Goal: Communication & Community: Answer question/provide support

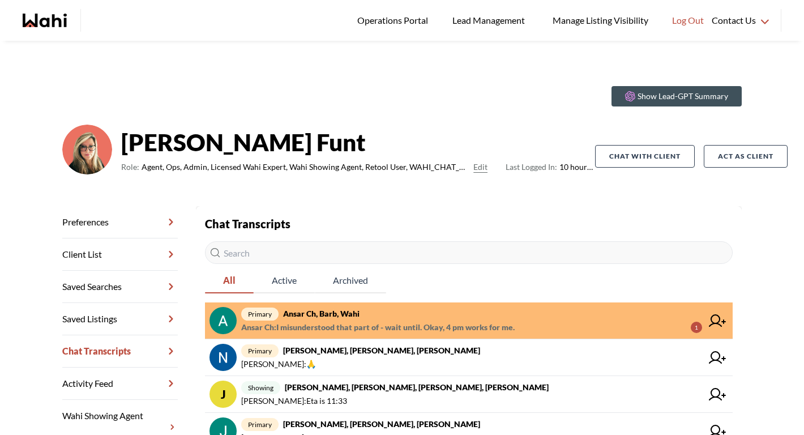
click at [539, 318] on span "primary Ansar Ch, Barb, Wahi" at bounding box center [471, 314] width 461 height 14
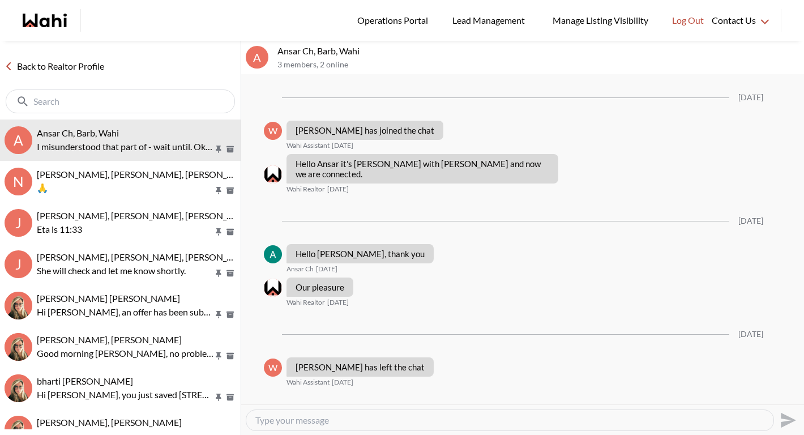
scroll to position [1058, 0]
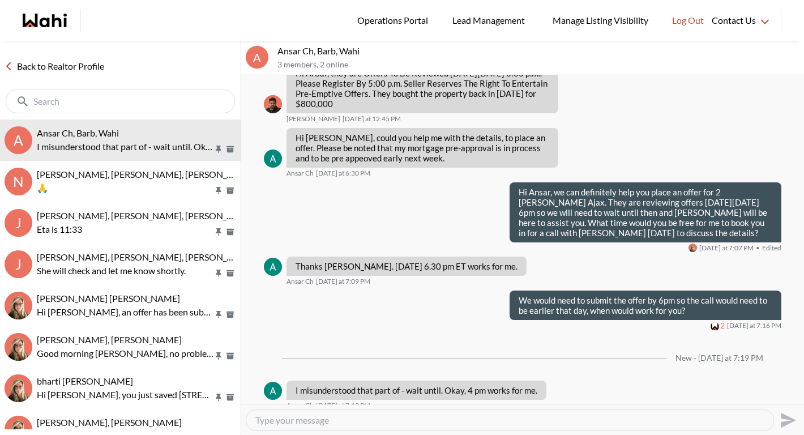
click at [467, 427] on div at bounding box center [509, 420] width 527 height 20
click at [456, 413] on div at bounding box center [509, 420] width 527 height 20
click at [447, 423] on textarea "Type your message" at bounding box center [509, 420] width 509 height 11
type textarea "Okay great, I will book you a call with Barb on Tuesday the 19th at 4pm."
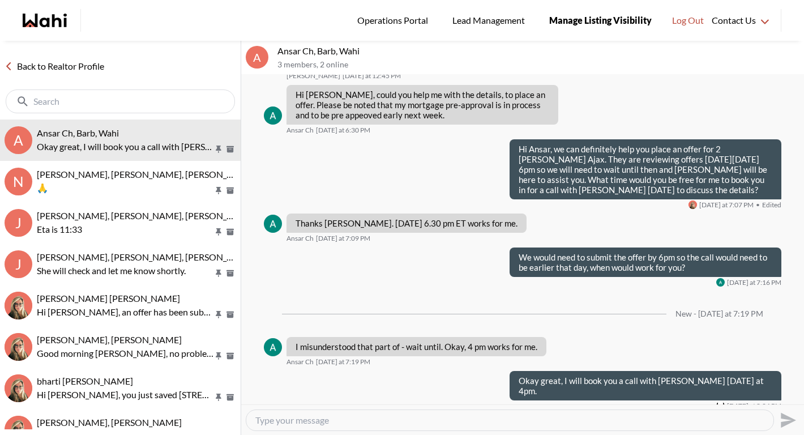
scroll to position [1102, 0]
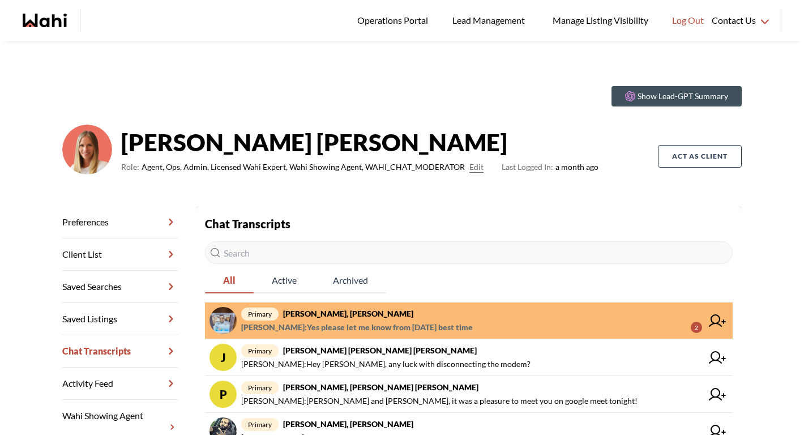
click at [370, 313] on strong "[PERSON_NAME], [PERSON_NAME]" at bounding box center [348, 314] width 130 height 10
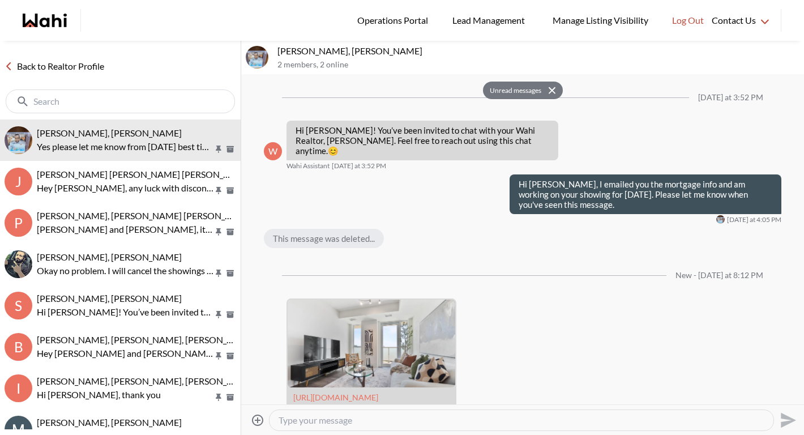
scroll to position [157, 0]
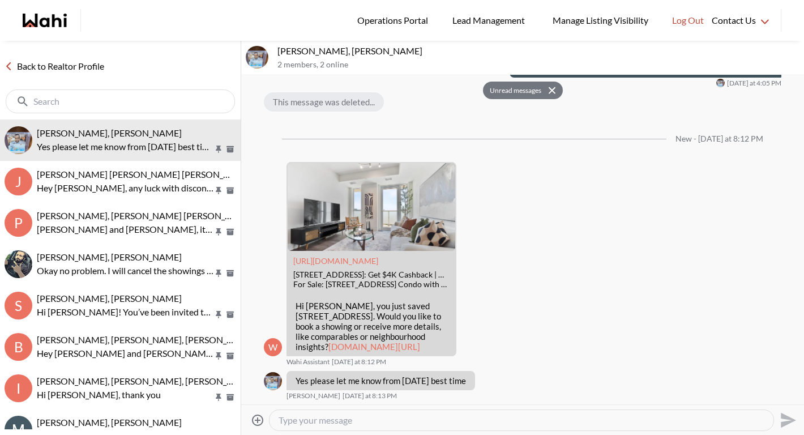
click at [338, 425] on textarea "Type your message" at bounding box center [522, 420] width 486 height 11
click at [601, 415] on textarea "Hey Efrem, your showing is confirmed for tomorrow. do you see the chat with" at bounding box center [522, 420] width 486 height 11
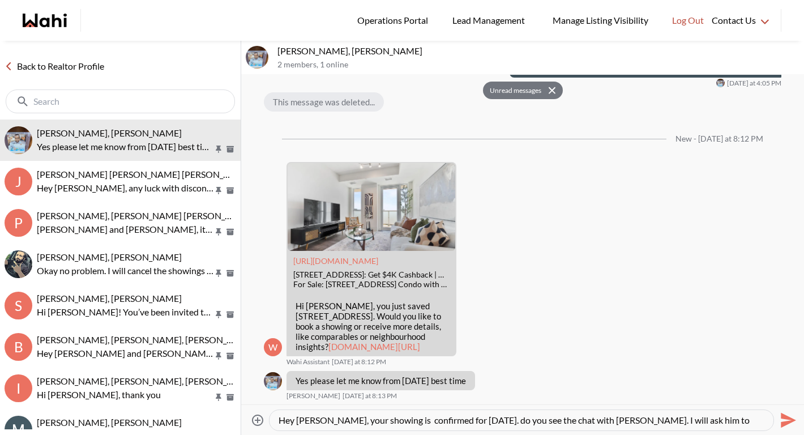
type textarea "Hey Efrem, your showing is confirmed for tomorrow. do you see the chat with Dua…"
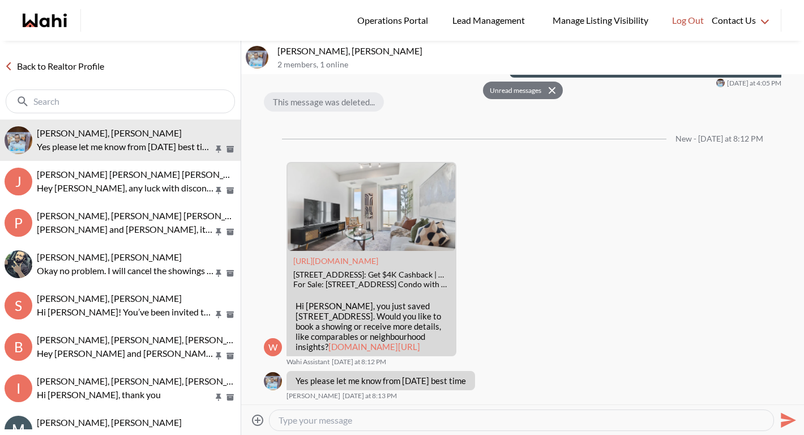
scroll to position [201, 0]
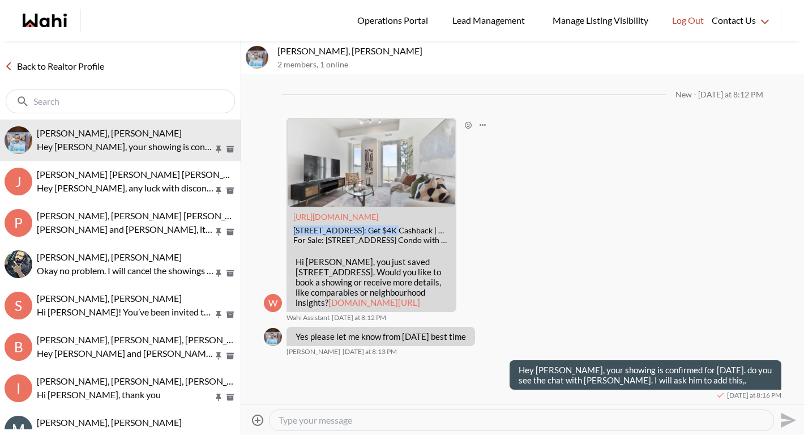
drag, startPoint x: 293, startPoint y: 201, endPoint x: 390, endPoint y: 200, distance: 96.9
click at [390, 226] on div "188 Fairview Mall Dr #1611, Toronto, ON: Get $4K Cashback | Wahi" at bounding box center [371, 231] width 156 height 10
copy div "[STREET_ADDRESS]"
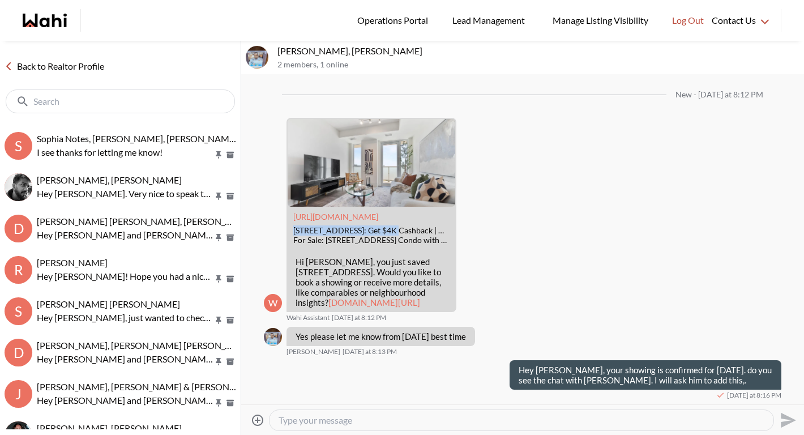
scroll to position [865, 0]
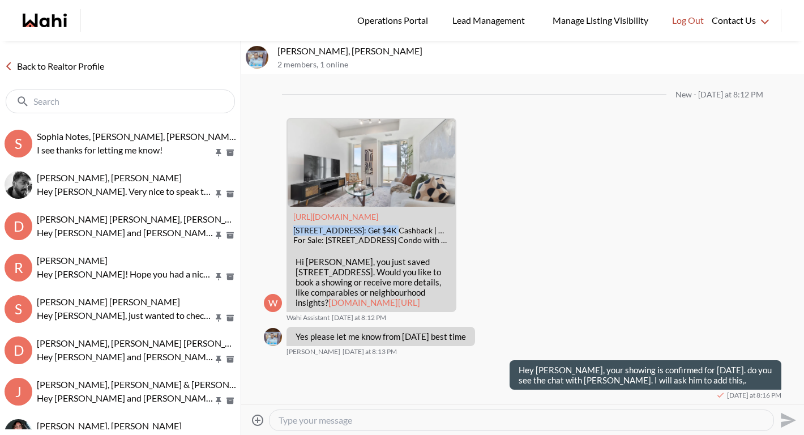
click at [85, 64] on link "Back to Realtor Profile" at bounding box center [54, 66] width 109 height 15
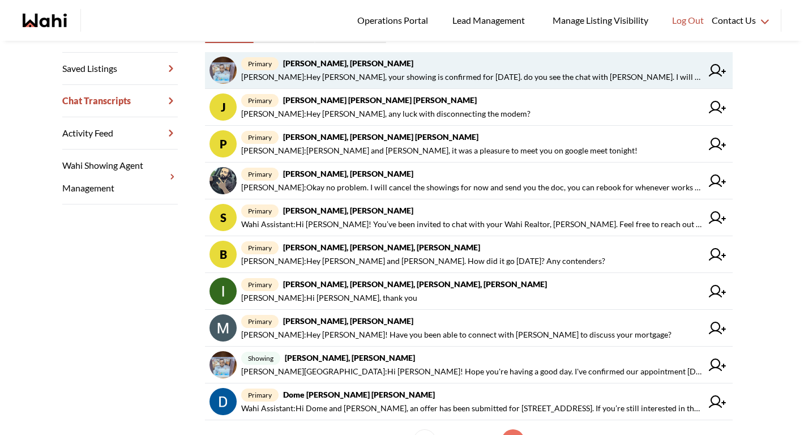
scroll to position [322, 0]
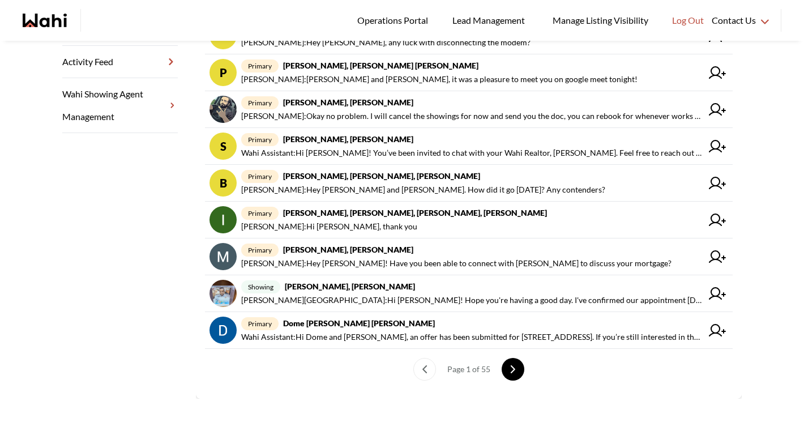
click at [521, 369] on button "next page" at bounding box center [513, 369] width 23 height 23
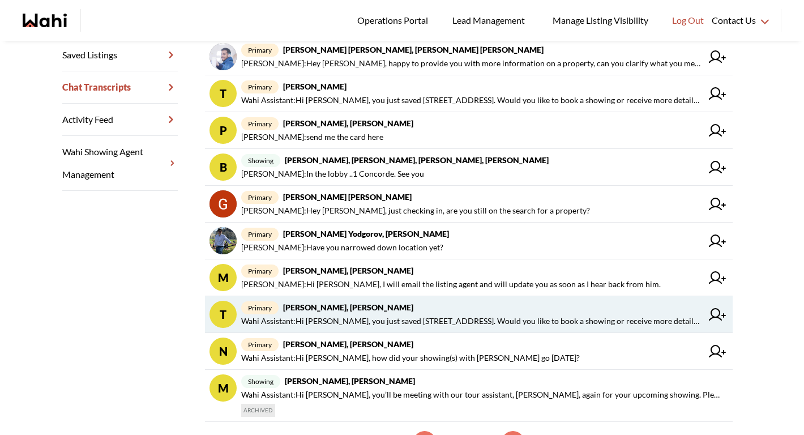
scroll to position [337, 0]
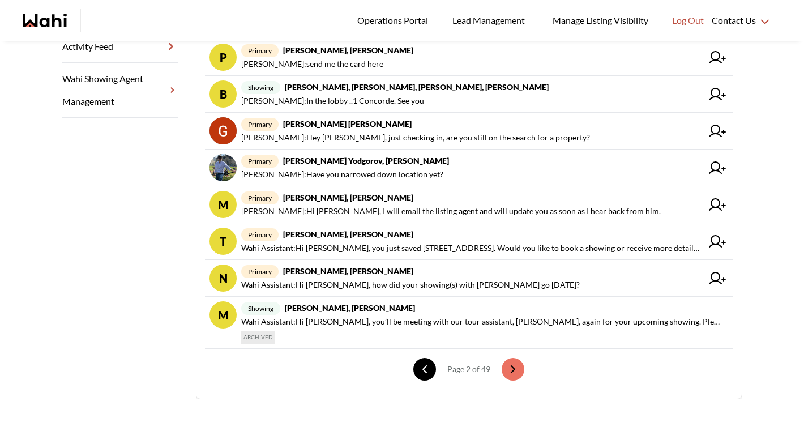
click at [415, 372] on button "previous page" at bounding box center [424, 369] width 23 height 23
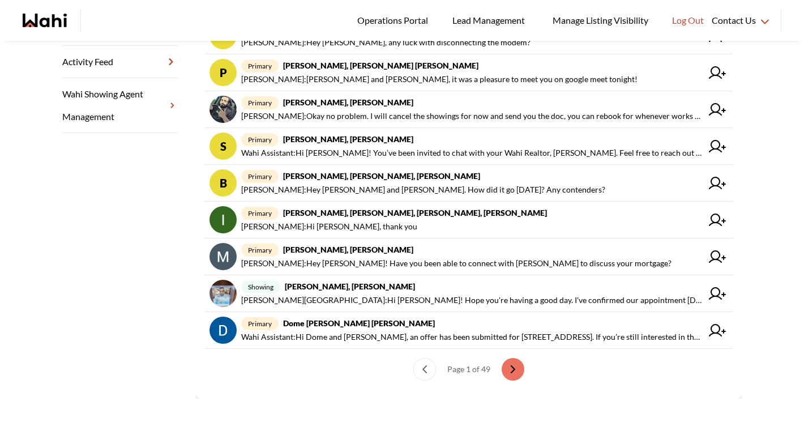
scroll to position [322, 0]
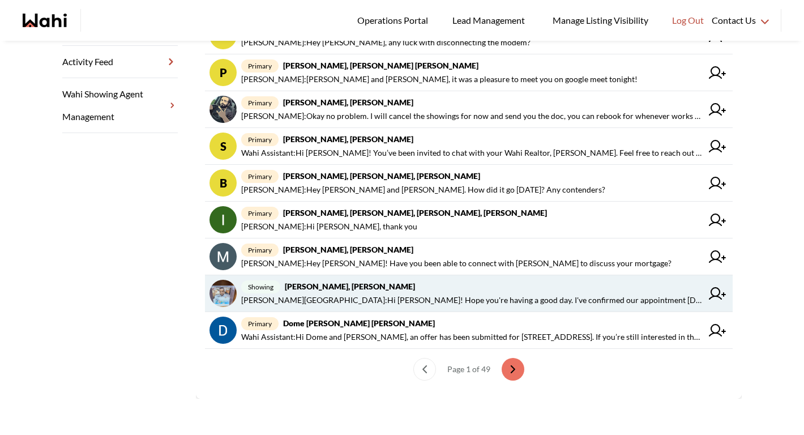
click at [343, 302] on span "Duane Wellington : Hi Efrem! Hope you're having a good day. I've confirmed our …" at bounding box center [471, 300] width 461 height 14
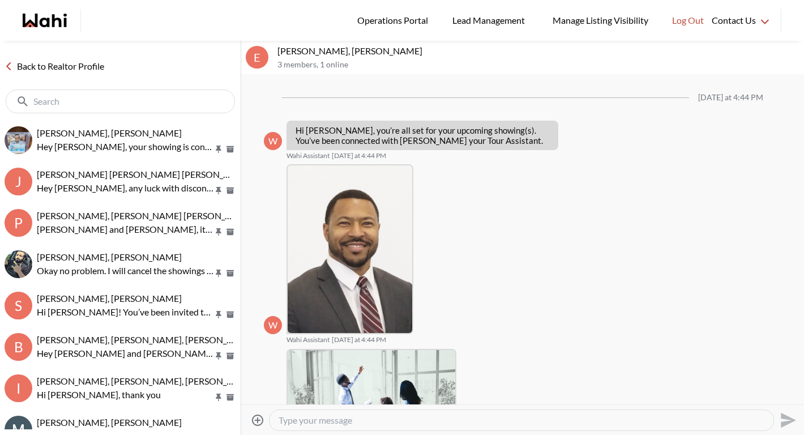
scroll to position [207, 0]
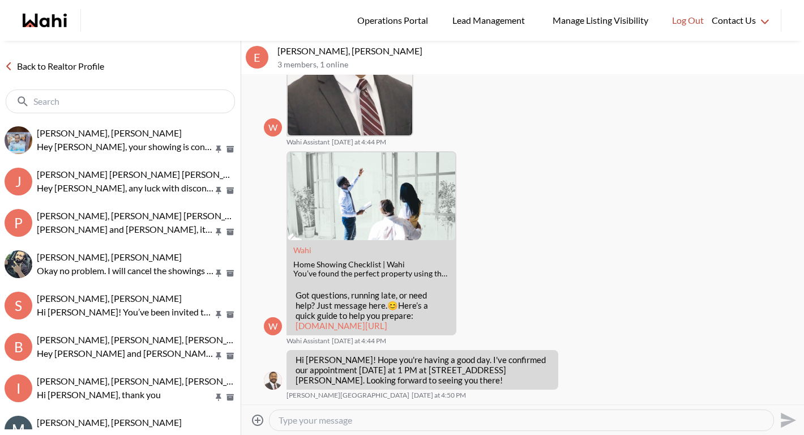
click at [316, 420] on textarea "Type your message" at bounding box center [522, 420] width 486 height 11
type textarea "Hey Duane. Can you add this property to view tomorrow."
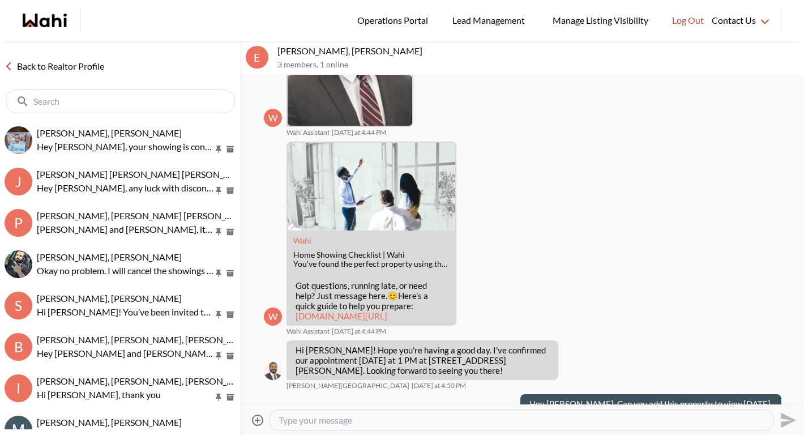
scroll to position [241, 0]
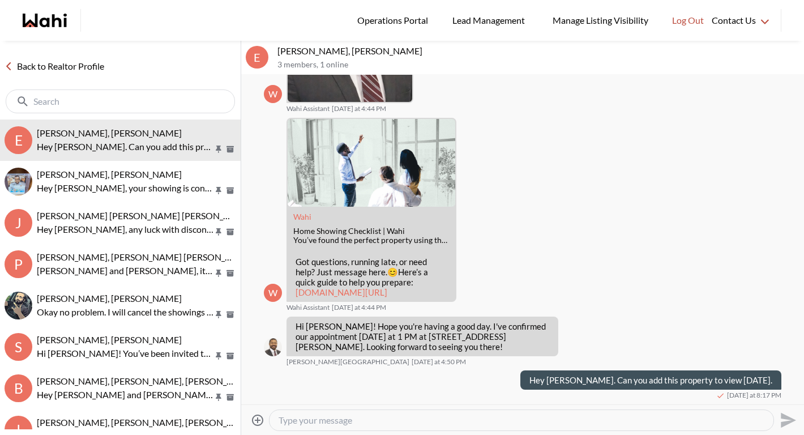
paste textarea "188 Fairview Mall Dr #1611"
type textarea "188 Fairview Mall Dr #1611"
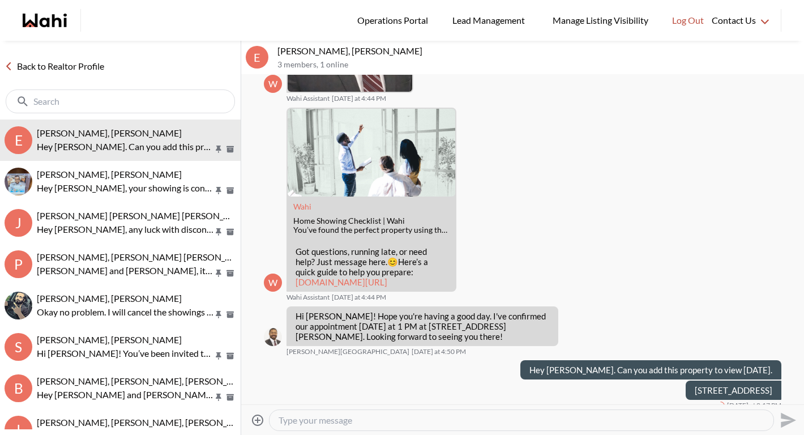
scroll to position [262, 0]
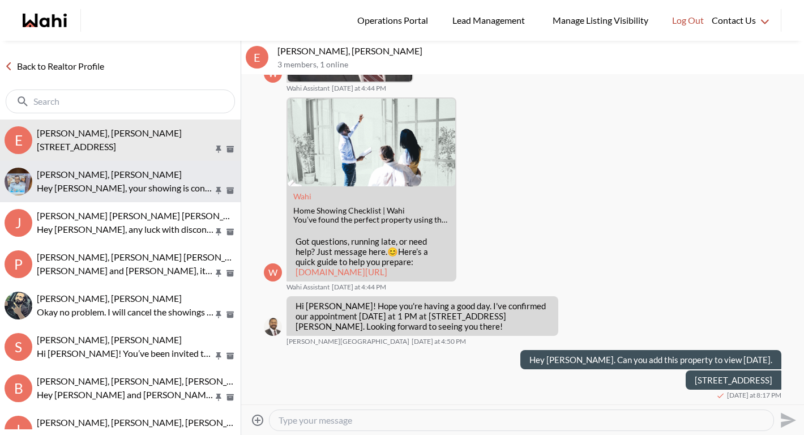
click at [105, 191] on p "Hey Efrem, your showing is confirmed for tomorrow. do you see the chat with Dua…" at bounding box center [125, 188] width 177 height 14
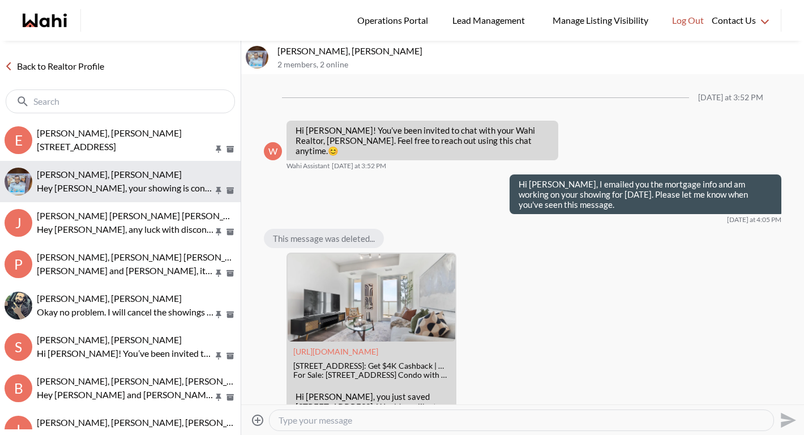
scroll to position [155, 0]
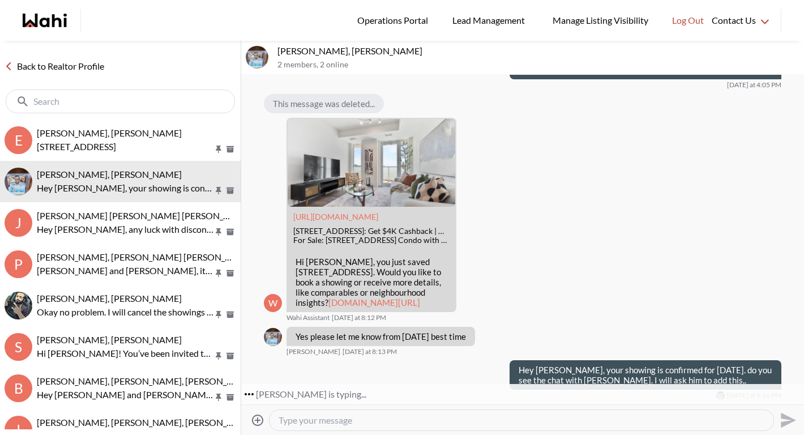
click at [343, 424] on textarea "Type your message" at bounding box center [522, 420] width 486 height 11
click at [358, 421] on textarea "Type your message" at bounding box center [522, 420] width 486 height 11
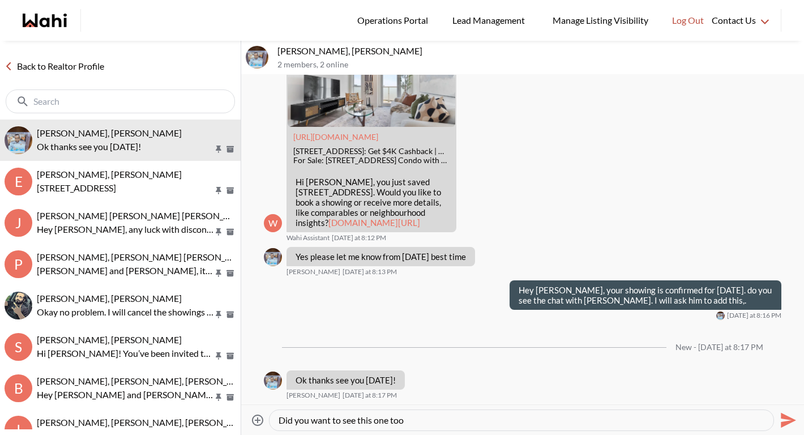
type textarea "Did you want to see this one too?"
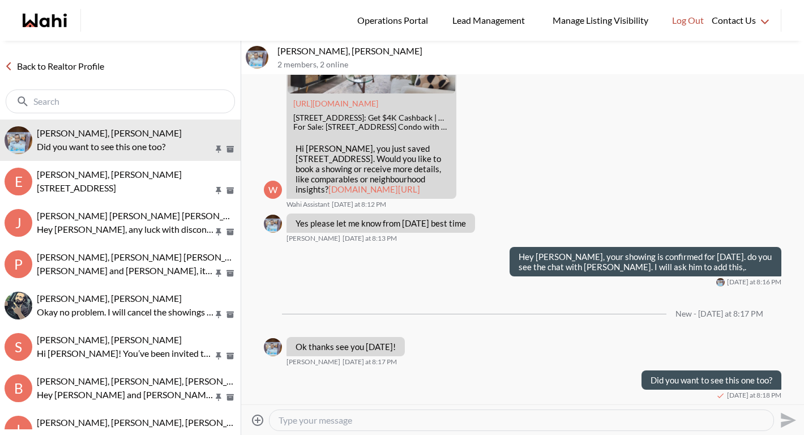
click at [97, 73] on link "Back to Realtor Profile" at bounding box center [54, 66] width 109 height 15
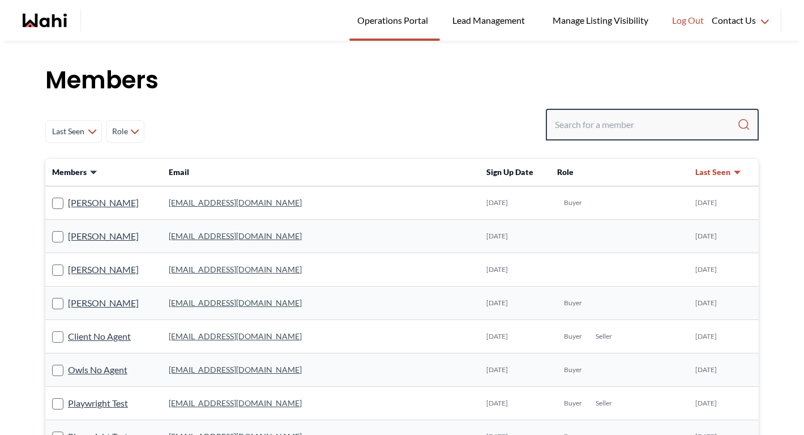
click at [606, 128] on input "Search input" at bounding box center [646, 124] width 182 height 20
type input "barbara"
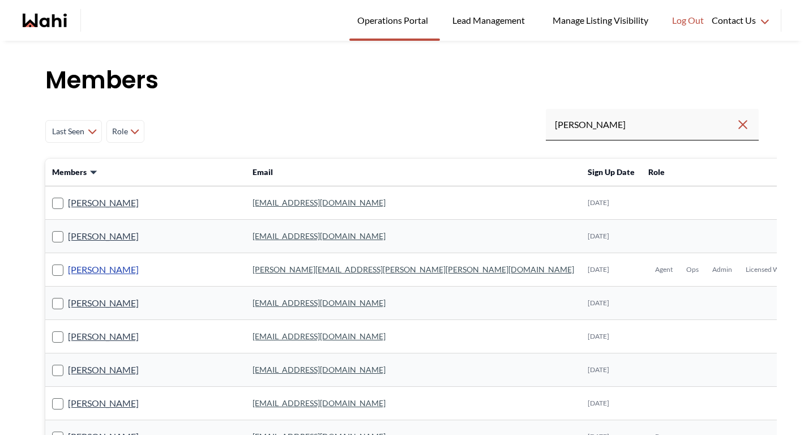
click at [101, 270] on link "Barbara Funt" at bounding box center [103, 269] width 71 height 15
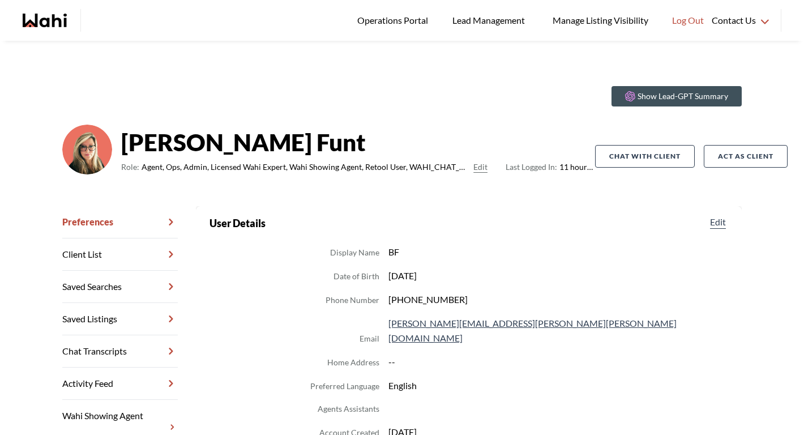
click at [143, 354] on link "Chat Transcripts" at bounding box center [120, 351] width 116 height 32
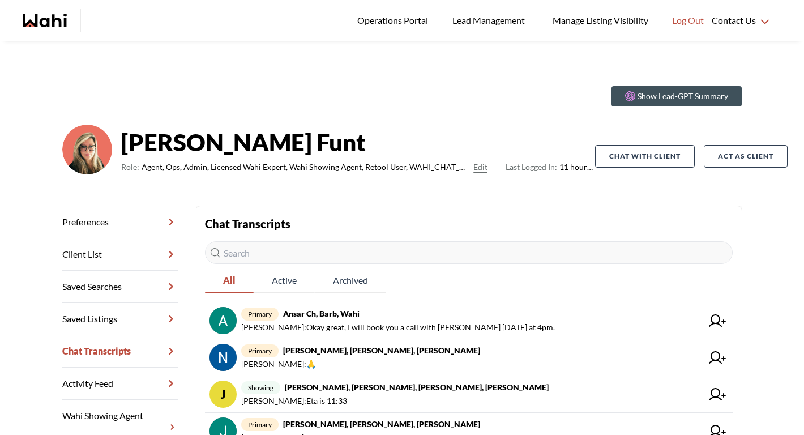
click at [275, 249] on input "text" at bounding box center [469, 252] width 528 height 23
paste input "ach283252@gmail.com"
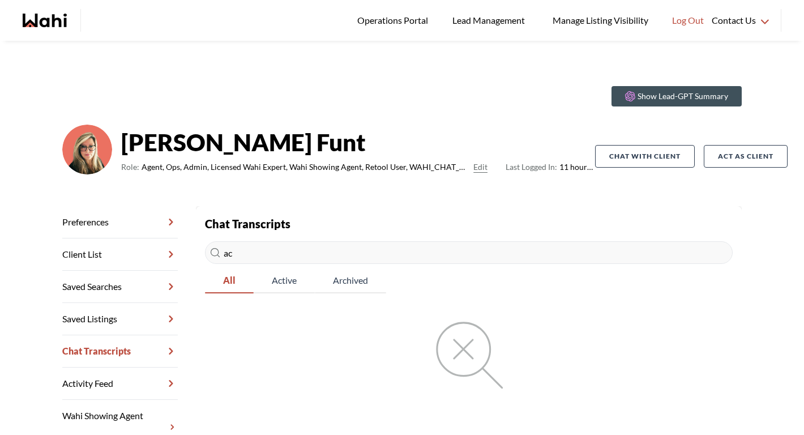
type input "a"
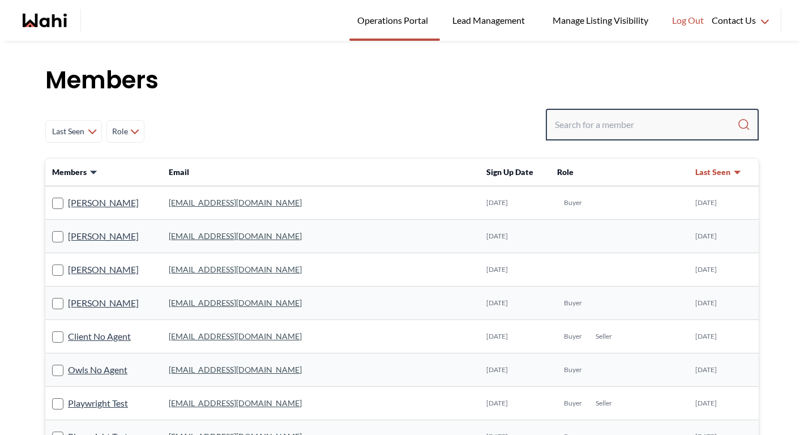
click at [595, 127] on input "Search input" at bounding box center [646, 124] width 182 height 20
paste input "ach283252@gmail.com"
type input "ach283252@gmail.com"
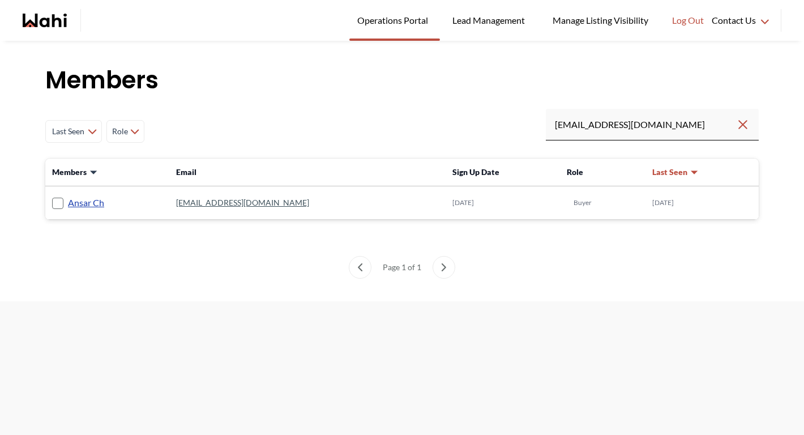
click at [91, 202] on link "Ansar Ch" at bounding box center [86, 202] width 36 height 15
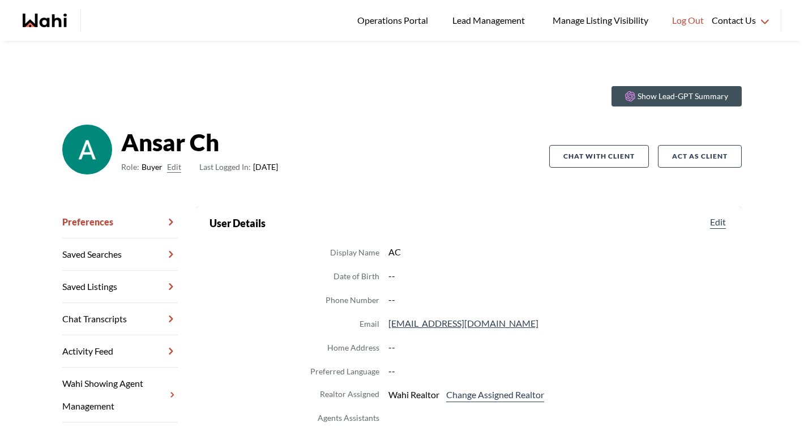
click at [123, 318] on link "Chat Transcripts" at bounding box center [120, 319] width 116 height 32
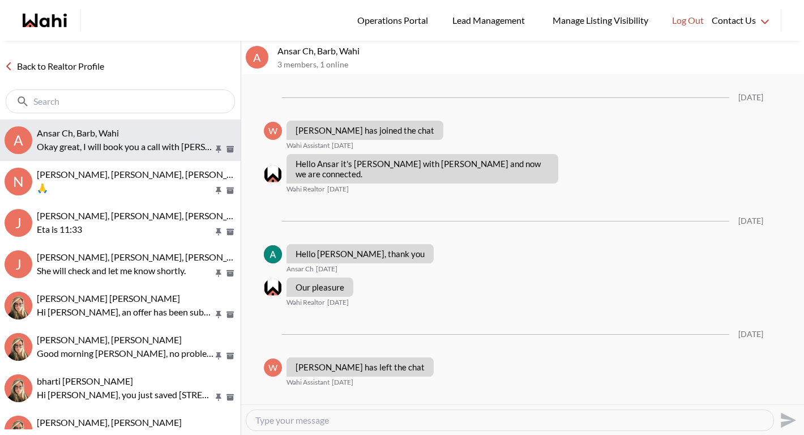
scroll to position [1056, 0]
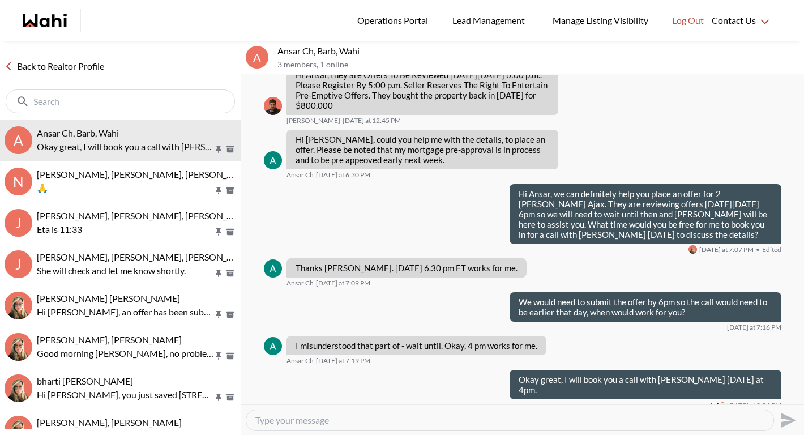
click at [90, 67] on link "Back to Realtor Profile" at bounding box center [54, 66] width 109 height 15
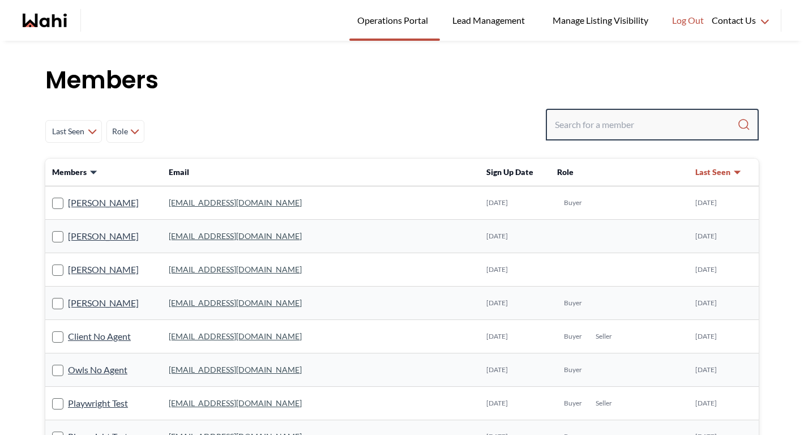
click at [610, 120] on input "Search input" at bounding box center [646, 124] width 182 height 20
type input "michelle"
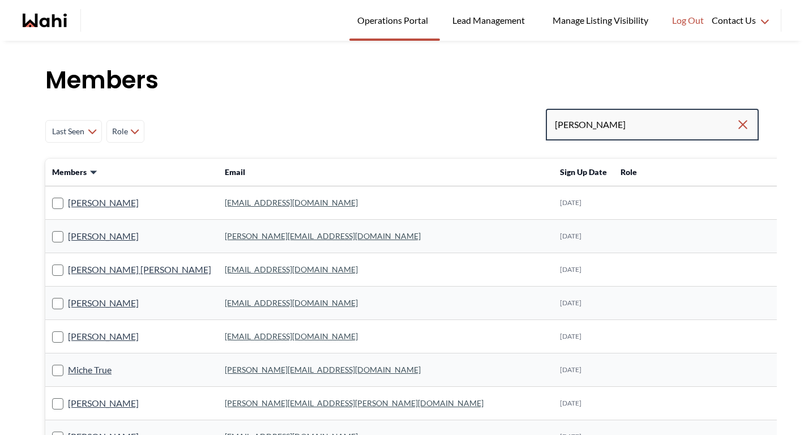
click at [630, 125] on input "michelle" at bounding box center [645, 124] width 181 height 20
type input "michelle ryck"
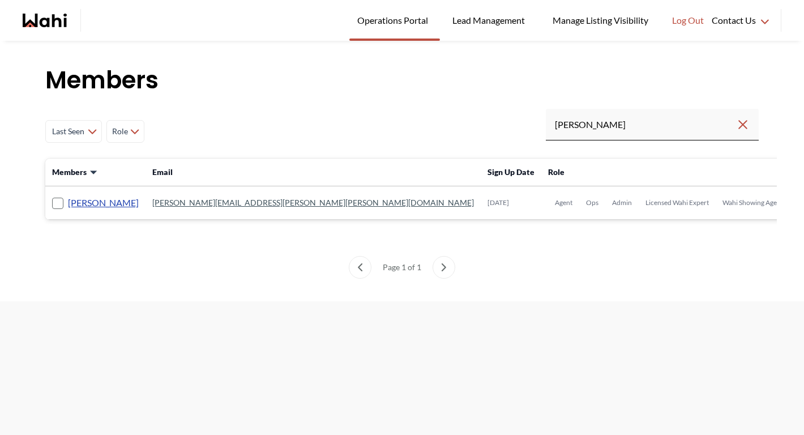
click at [125, 206] on link "Michelle Ryckman" at bounding box center [103, 202] width 71 height 15
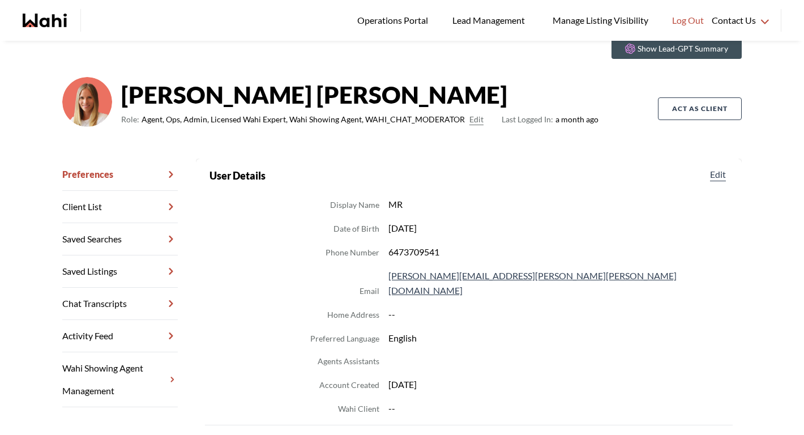
scroll to position [53, 0]
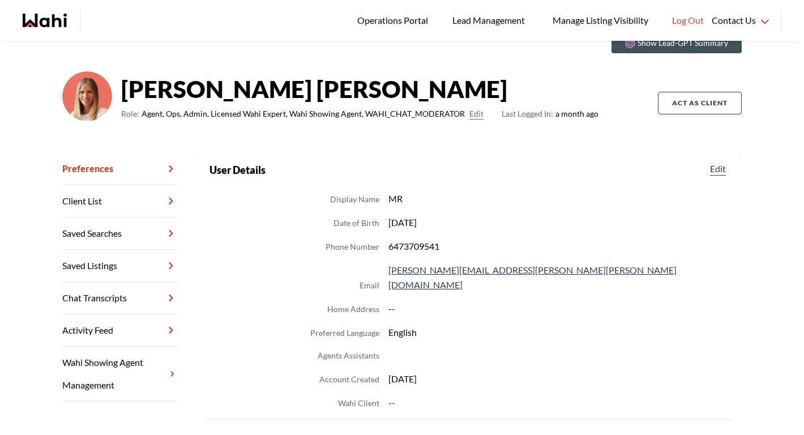
click at [136, 304] on link "Chat Transcripts" at bounding box center [120, 298] width 116 height 32
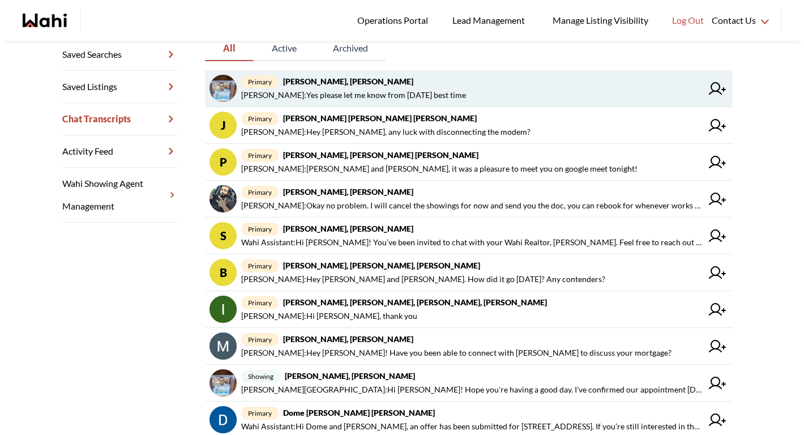
scroll to position [233, 0]
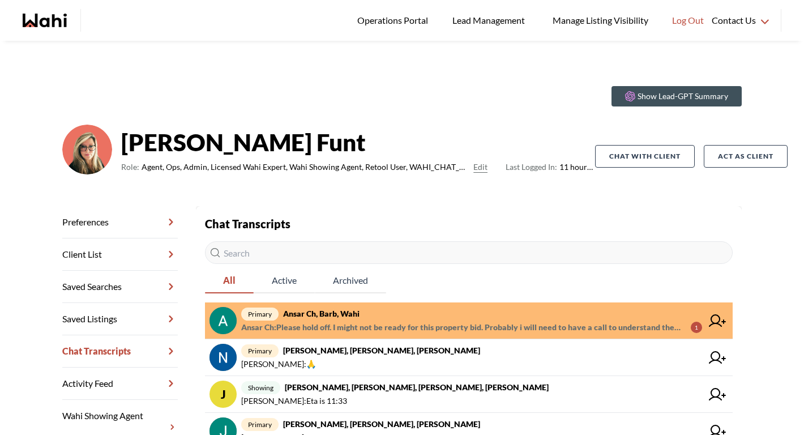
click at [330, 318] on span "primary Ansar Ch, Barb, Wahi" at bounding box center [471, 314] width 461 height 14
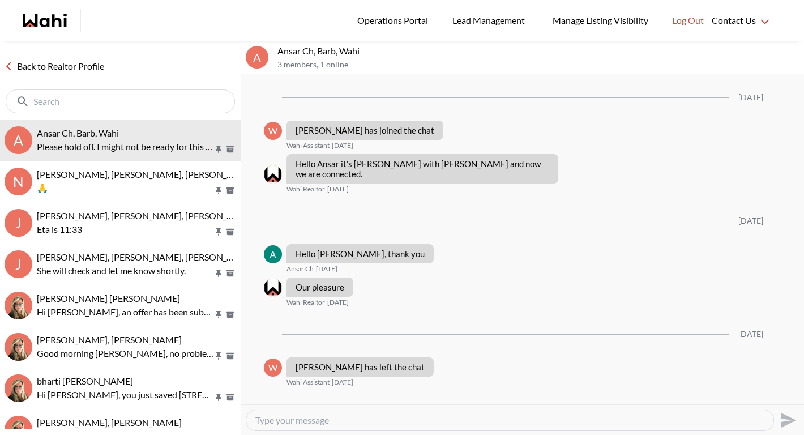
scroll to position [1145, 0]
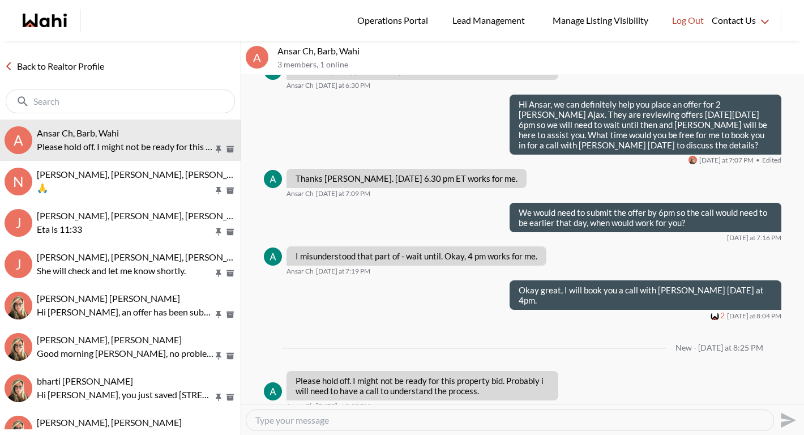
click at [357, 416] on textarea "Type your message" at bounding box center [509, 420] width 509 height 11
click at [359, 418] on textarea "Type your message" at bounding box center [509, 420] width 509 height 11
drag, startPoint x: 313, startPoint y: 422, endPoint x: 578, endPoint y: 424, distance: 265.1
click at [578, 424] on textarea "Yes of course, Did you want to speak to a realtor about it" at bounding box center [509, 420] width 509 height 11
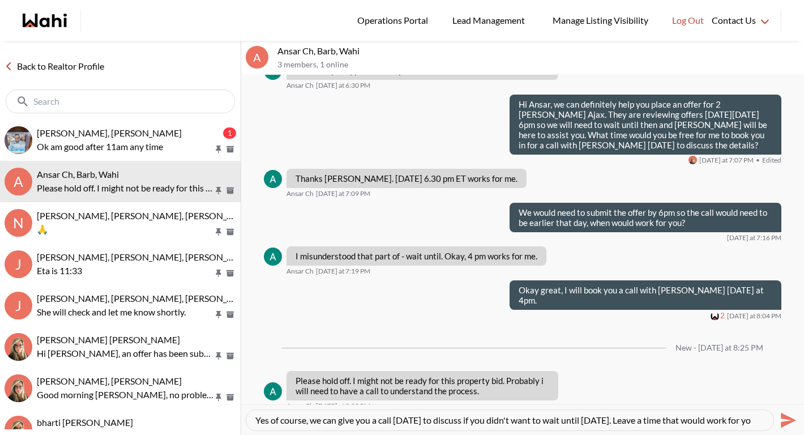
scroll to position [11, 0]
type textarea "Yes of course, we can give you a call tomorrow to discuss if you didn't want to…"
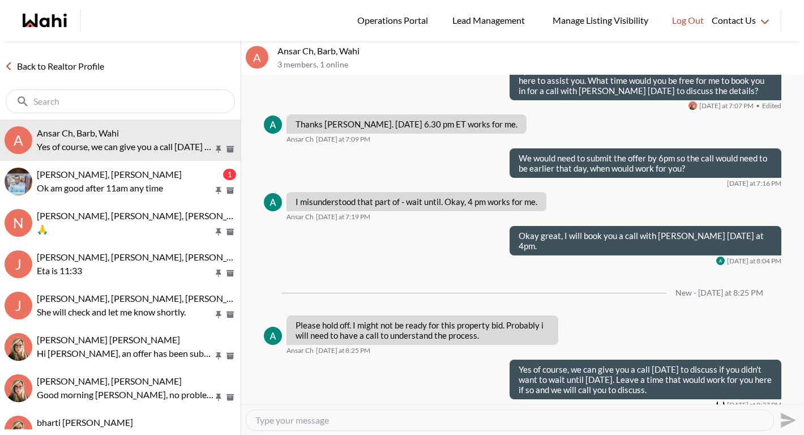
scroll to position [1199, 0]
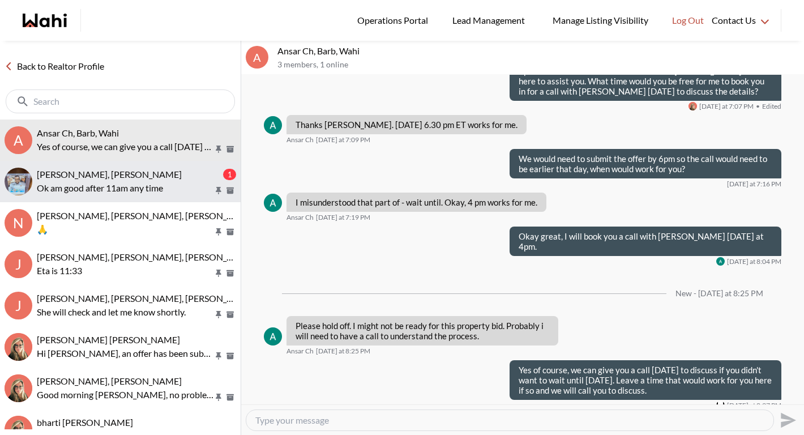
click at [163, 187] on p "Ok am good after 11am any time" at bounding box center [125, 188] width 177 height 14
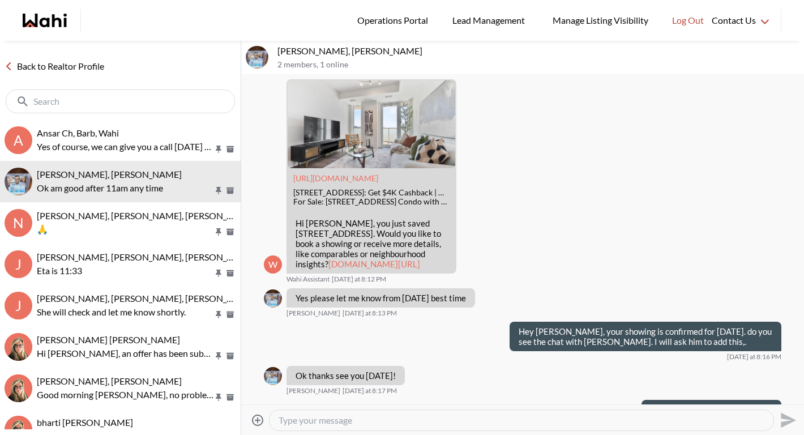
scroll to position [150, 0]
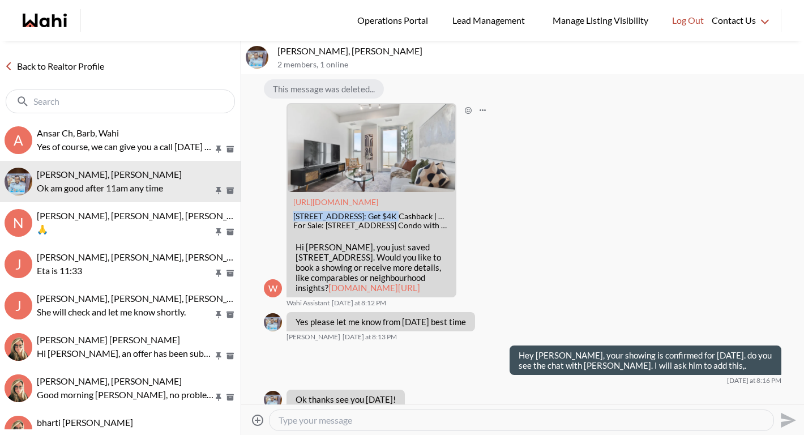
drag, startPoint x: 294, startPoint y: 207, endPoint x: 391, endPoint y: 209, distance: 96.9
click at [391, 212] on div "188 Fairview Mall Dr #1611, Toronto, ON: Get $4K Cashback | Wahi" at bounding box center [371, 217] width 156 height 10
copy div "188 Fairview Mall Dr #1611"
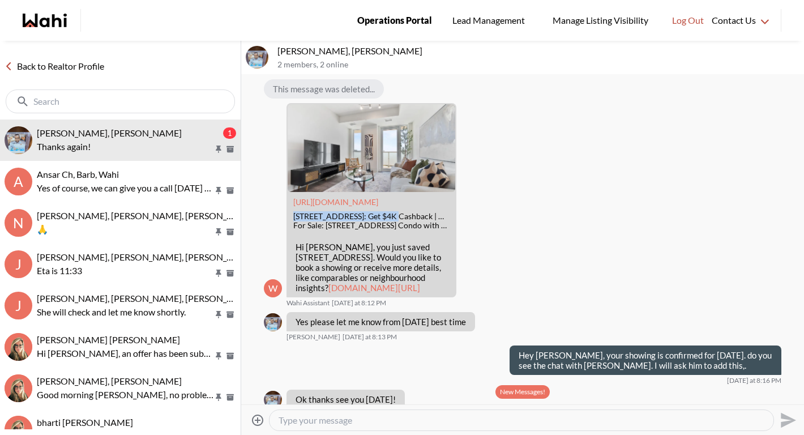
scroll to position [471, 0]
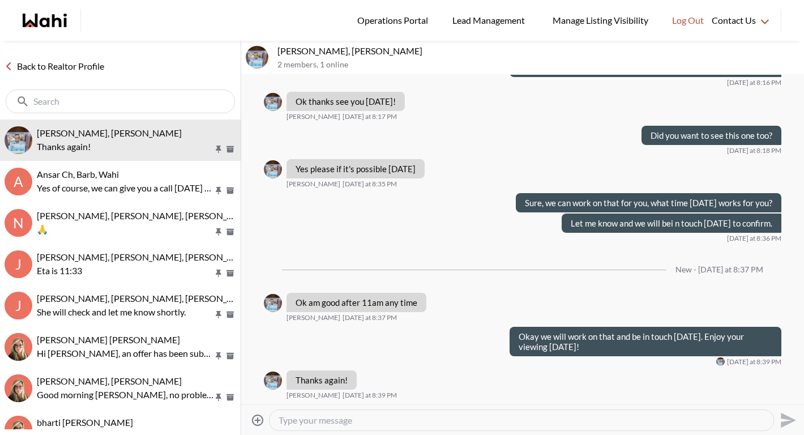
click at [328, 420] on textarea "Type your message" at bounding box center [522, 420] width 486 height 11
type textarea "Our pleasure!"
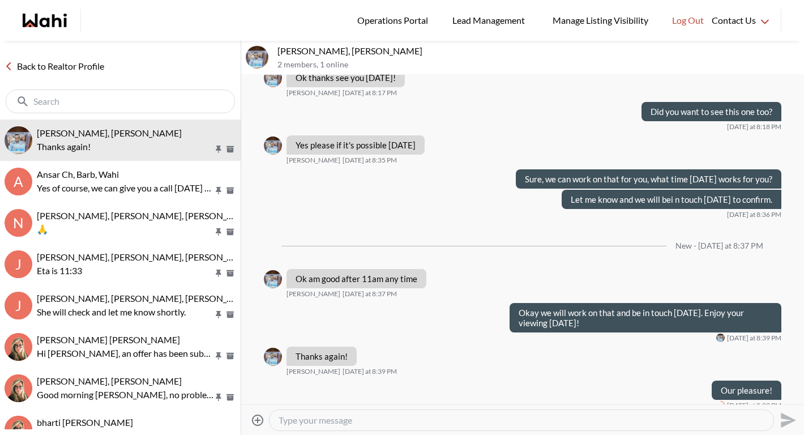
scroll to position [511, 0]
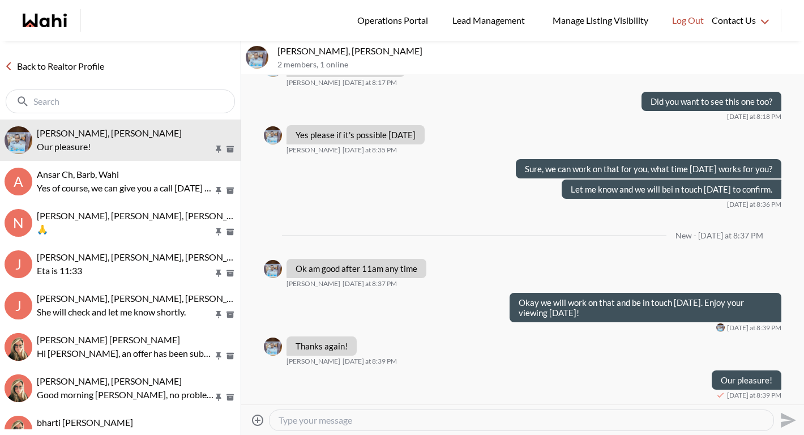
click at [78, 74] on div "Back to Realtor Profile" at bounding box center [120, 80] width 241 height 79
click at [78, 70] on link "Back to Realtor Profile" at bounding box center [54, 66] width 109 height 15
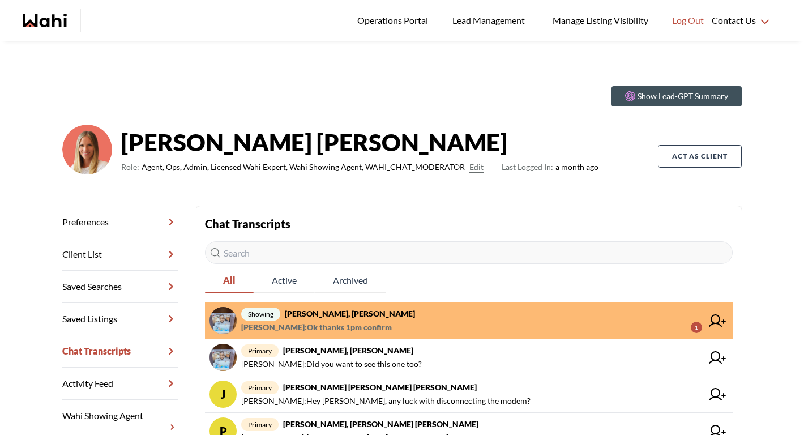
click at [330, 324] on span "Efrem Abraham : Ok thanks 1pm confirm" at bounding box center [316, 328] width 151 height 14
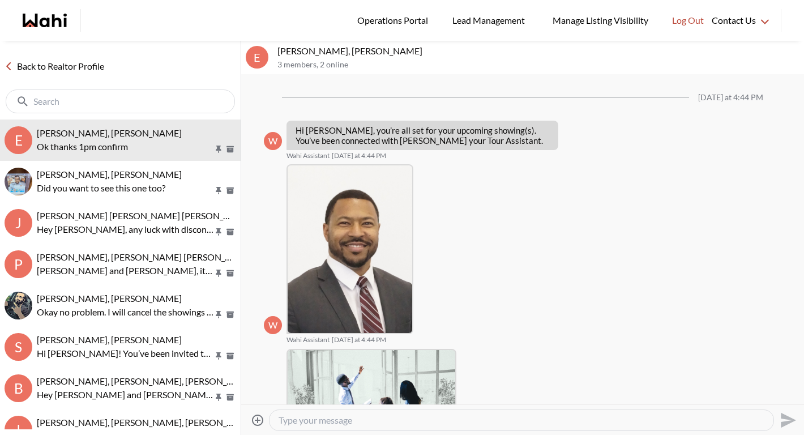
scroll to position [378, 0]
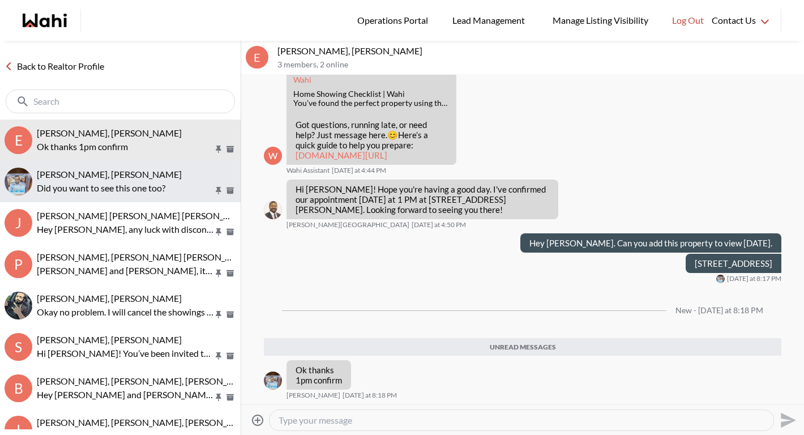
click at [118, 185] on p "Did you want to see this one too?" at bounding box center [125, 188] width 177 height 14
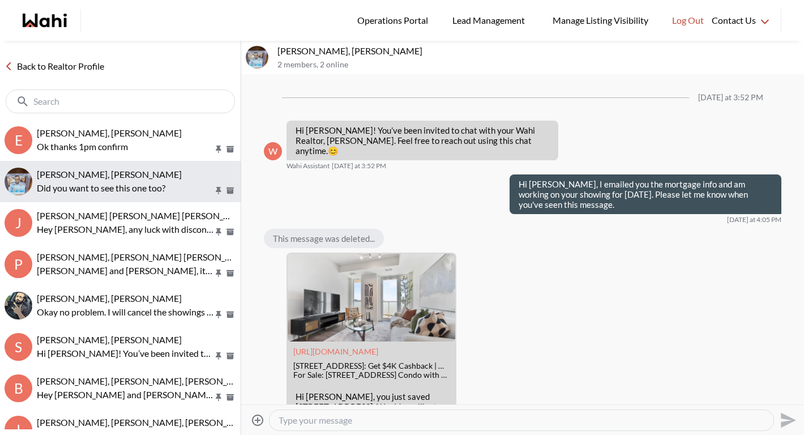
scroll to position [223, 0]
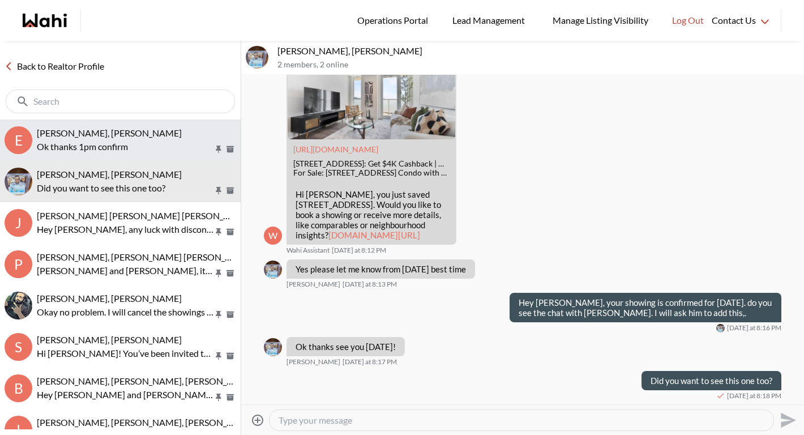
click at [120, 126] on button "E Efrem Abraham, Duane, Michelle Ok thanks 1pm confirm" at bounding box center [120, 140] width 241 height 41
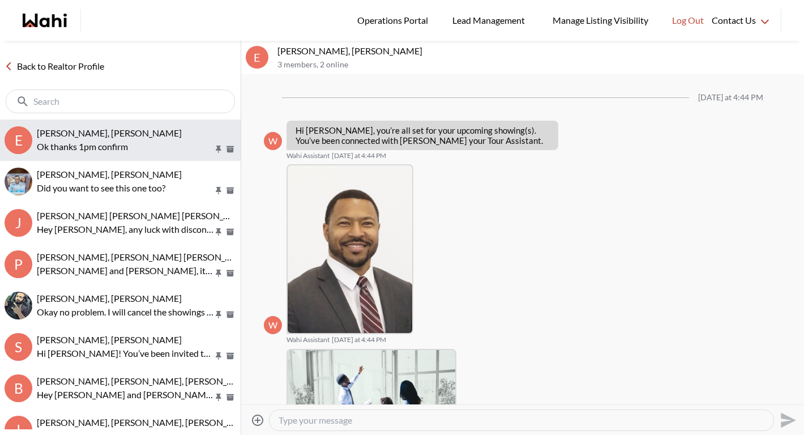
scroll to position [305, 0]
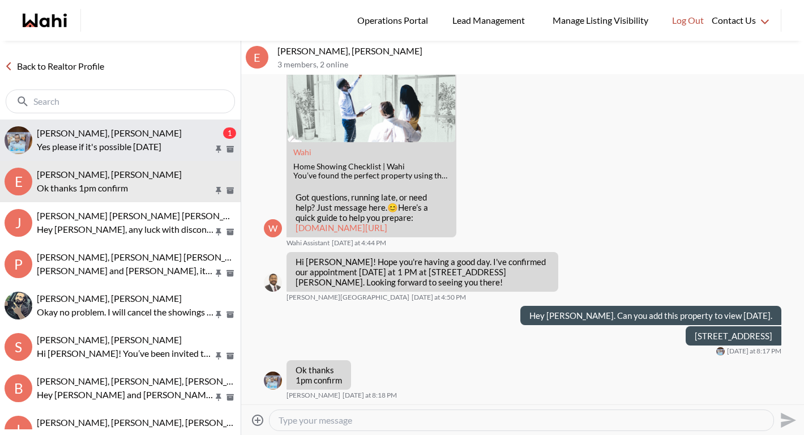
click at [168, 130] on div "Efrem Abraham, Michelle" at bounding box center [129, 132] width 184 height 11
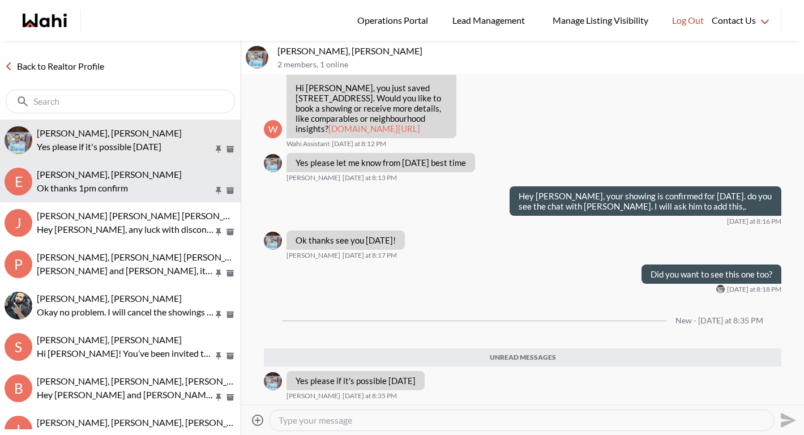
click at [131, 193] on p "Ok thanks 1pm confirm" at bounding box center [125, 188] width 177 height 14
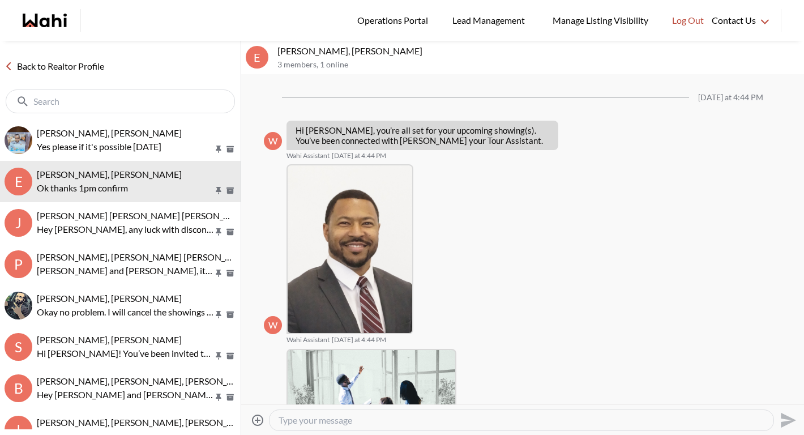
scroll to position [305, 0]
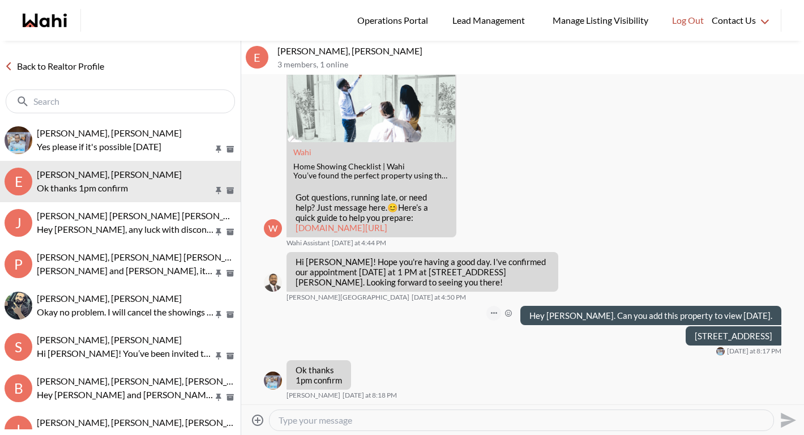
click at [497, 312] on icon "Open Message Actions Menu" at bounding box center [494, 313] width 6 height 2
click at [487, 286] on button "Delete" at bounding box center [489, 296] width 91 height 20
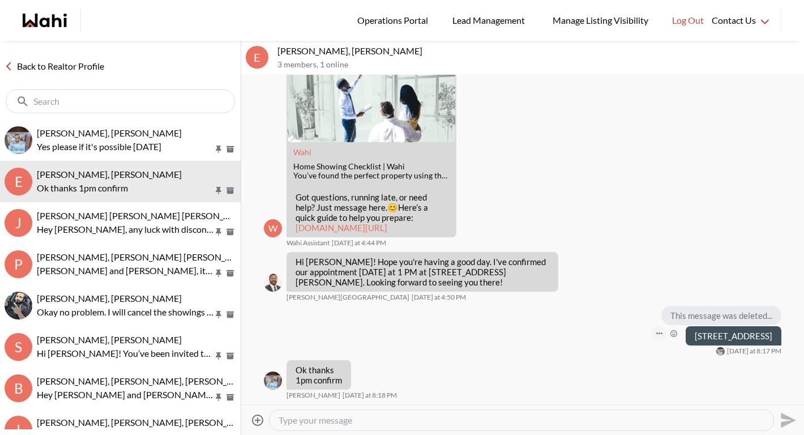
click at [656, 335] on icon "Open Message Actions Menu" at bounding box center [659, 333] width 6 height 2
click at [598, 310] on button "Delete" at bounding box center [594, 316] width 91 height 20
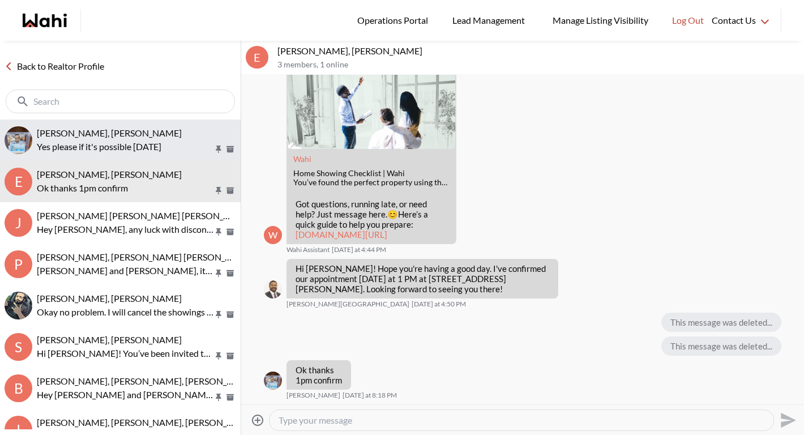
click at [130, 147] on p "Yes please if it's possible next week Tuesday" at bounding box center [125, 147] width 177 height 14
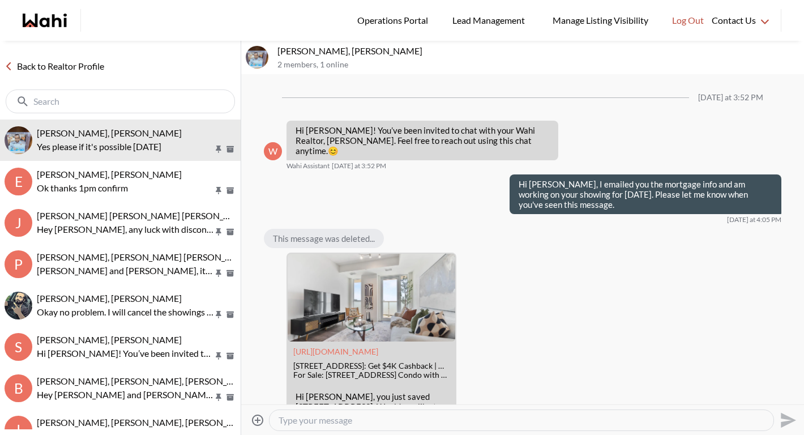
scroll to position [257, 0]
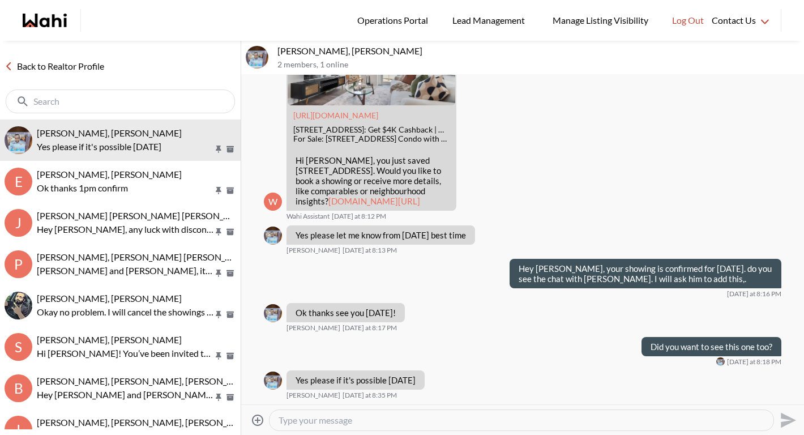
click at [309, 426] on div at bounding box center [522, 420] width 504 height 20
click at [317, 423] on textarea "Type your message" at bounding box center [522, 420] width 486 height 11
type textarea "Sure, we can work on that for you, what time on Tuesday works for you?"
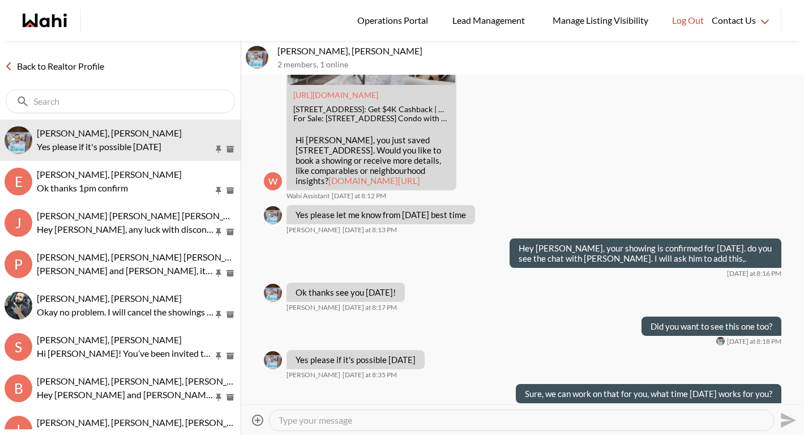
scroll to position [300, 0]
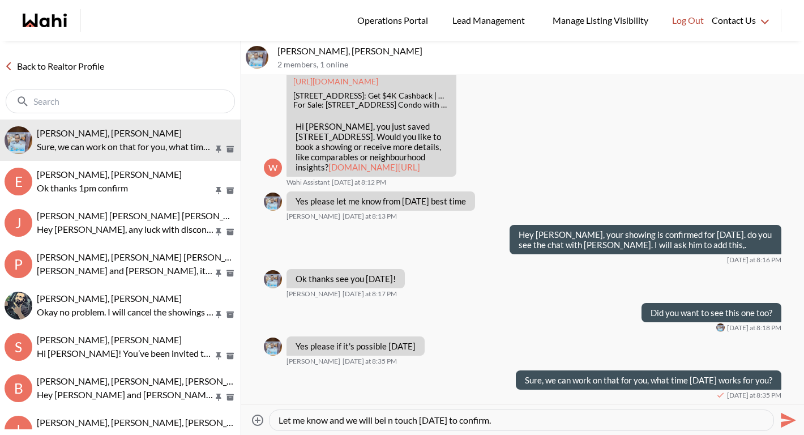
type textarea "Let me know and we will bei n touch tomorrow to confirm."
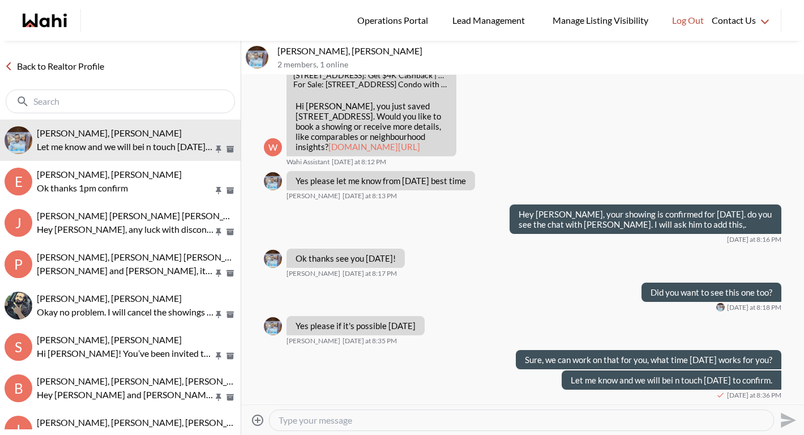
click at [77, 65] on link "Back to Realtor Profile" at bounding box center [54, 66] width 109 height 15
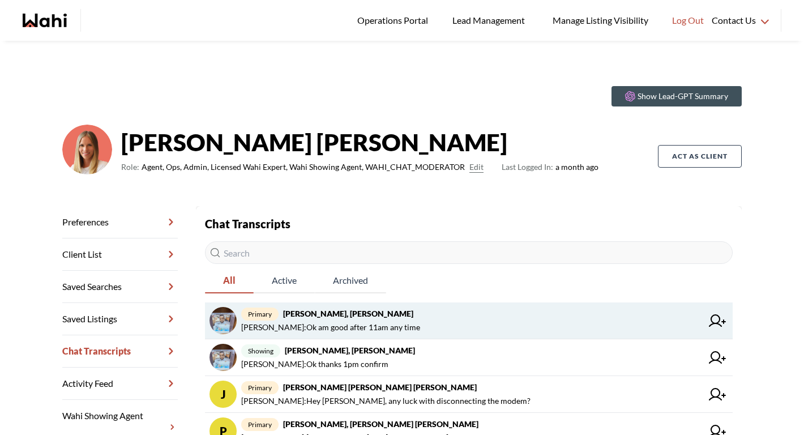
click at [397, 312] on span "primary Efrem Abraham, Michelle" at bounding box center [471, 314] width 461 height 14
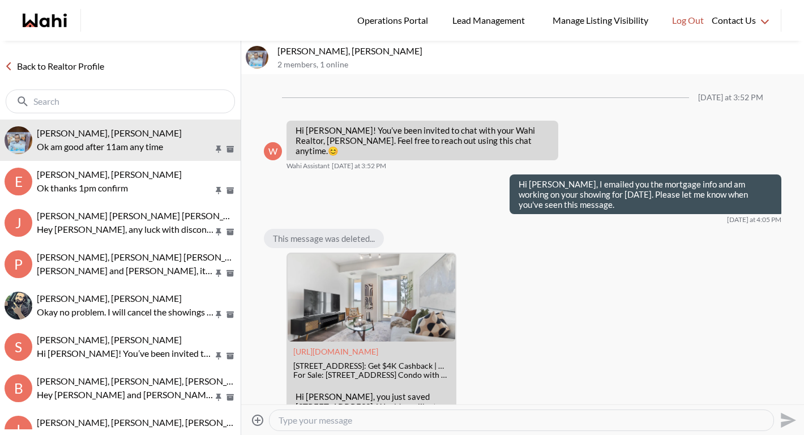
scroll to position [355, 0]
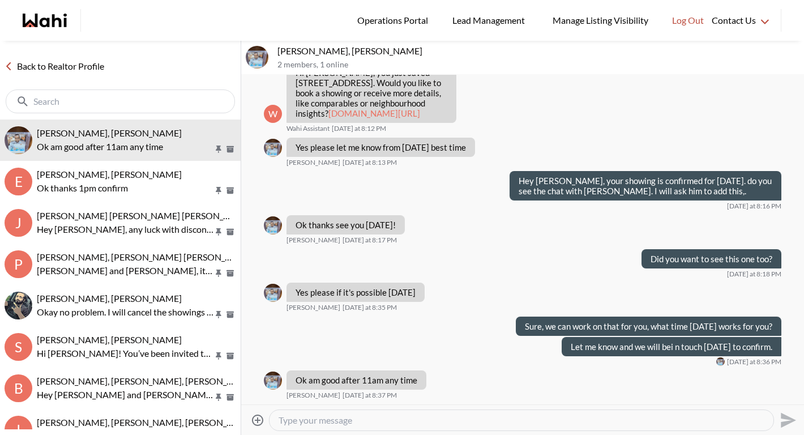
click at [372, 424] on textarea "Type your message" at bounding box center [522, 420] width 486 height 11
type textarea "Okay we will work on that and be in touch tomorrow. Enjoy your viewing tomorrow!"
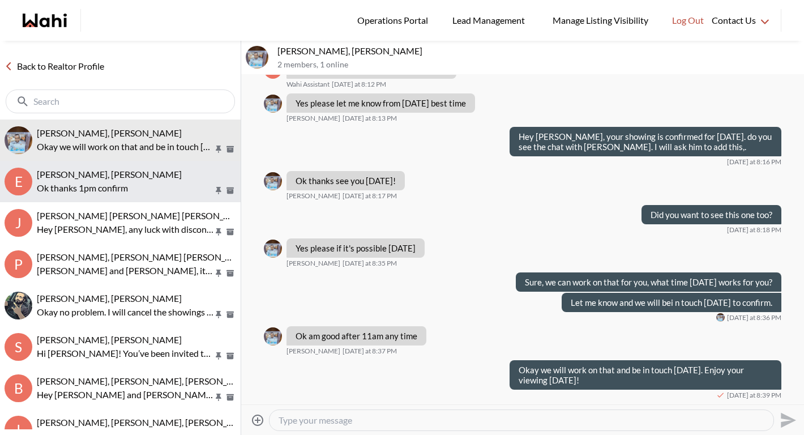
click at [113, 181] on p "Ok thanks 1pm confirm" at bounding box center [125, 188] width 177 height 14
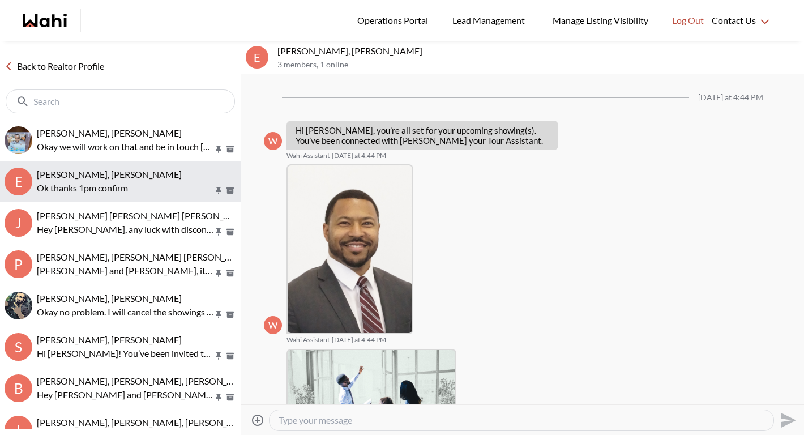
scroll to position [299, 0]
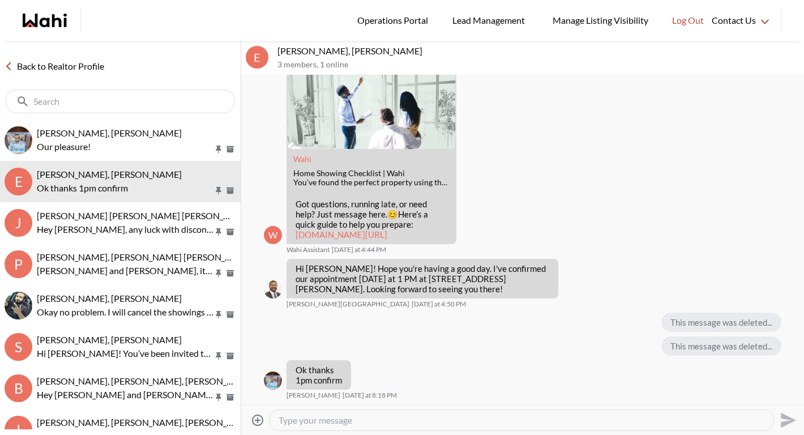
click at [69, 69] on link "Back to Realtor Profile" at bounding box center [54, 66] width 109 height 15
